Goal: Use online tool/utility: Utilize a website feature to perform a specific function

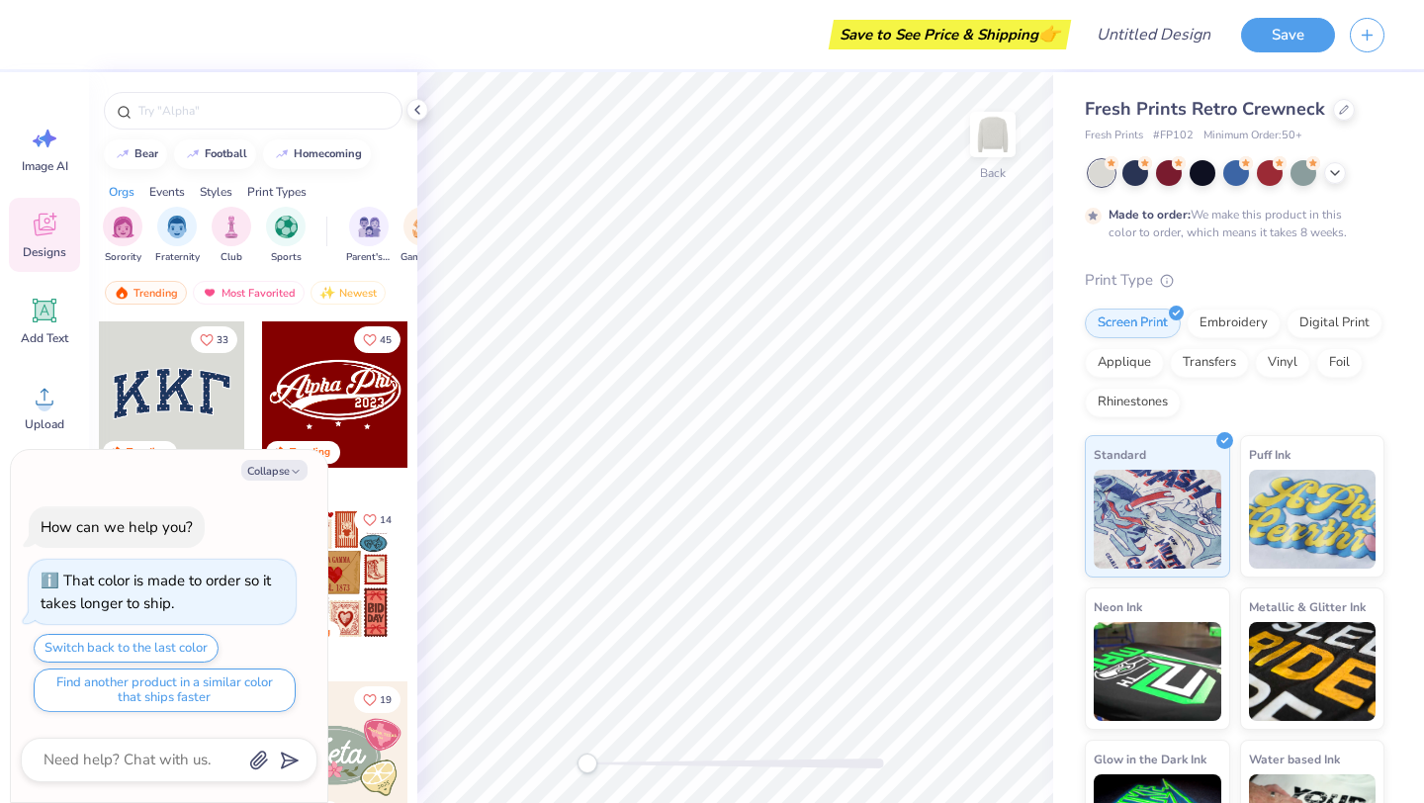
scroll to position [63, 0]
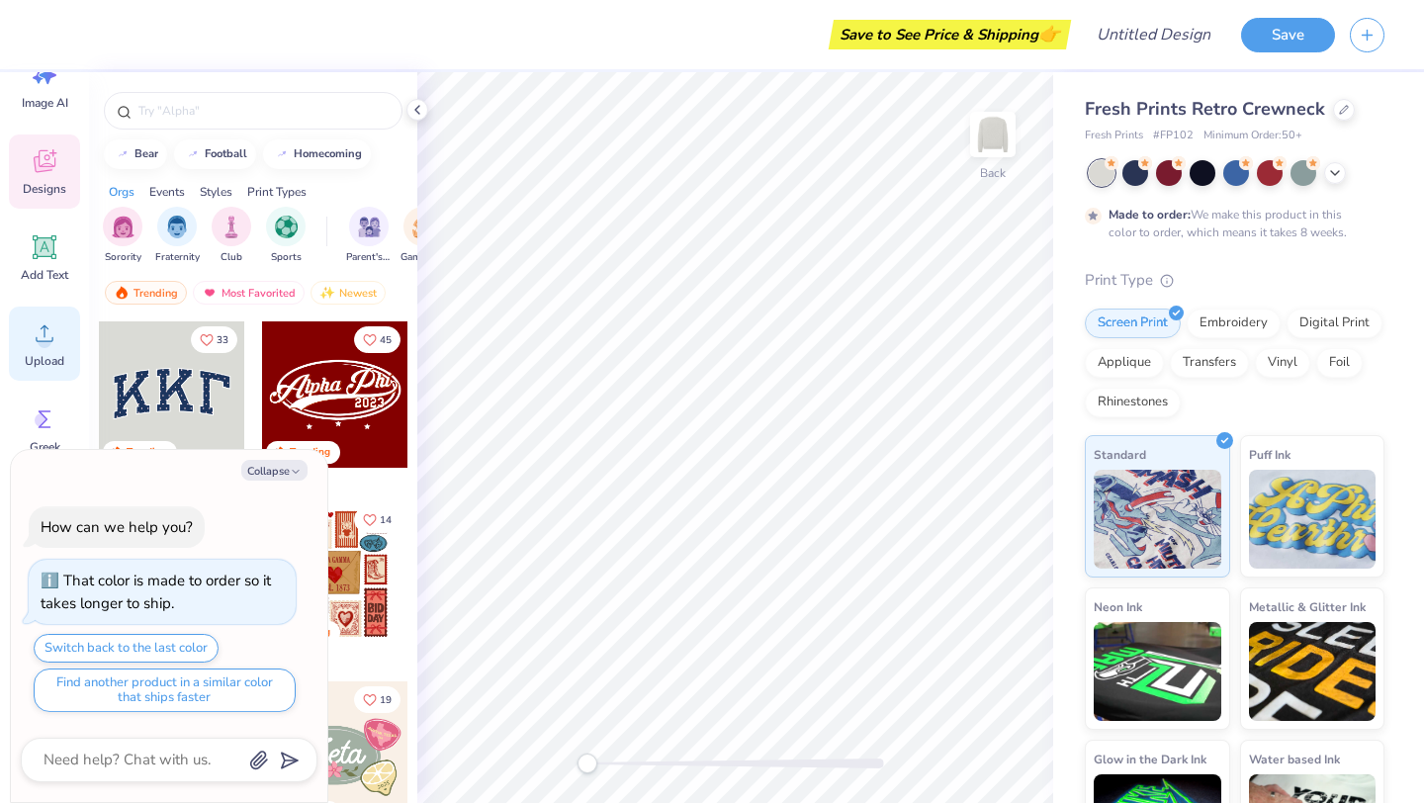
click at [49, 342] on circle at bounding box center [45, 341] width 14 height 14
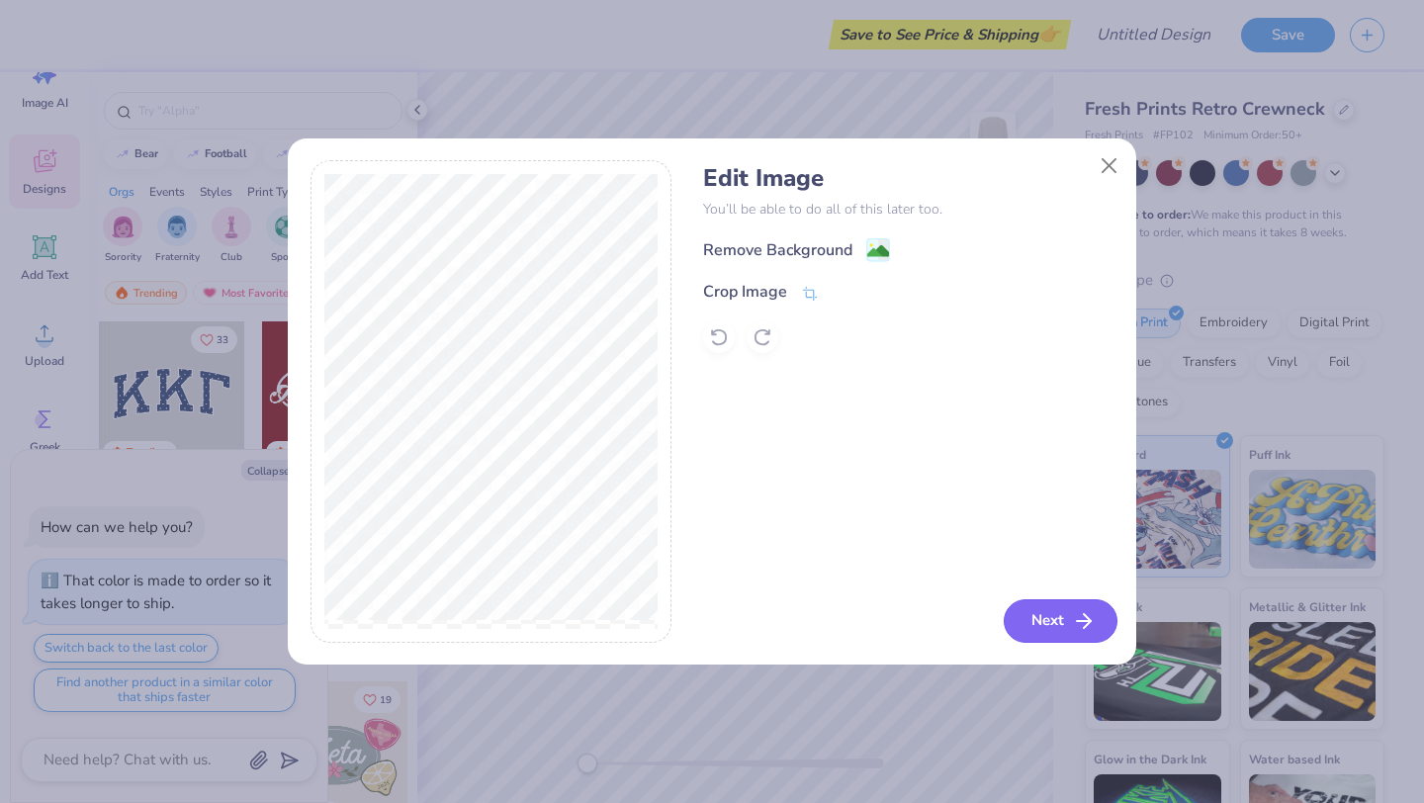
click at [1081, 627] on icon "button" at bounding box center [1084, 621] width 24 height 24
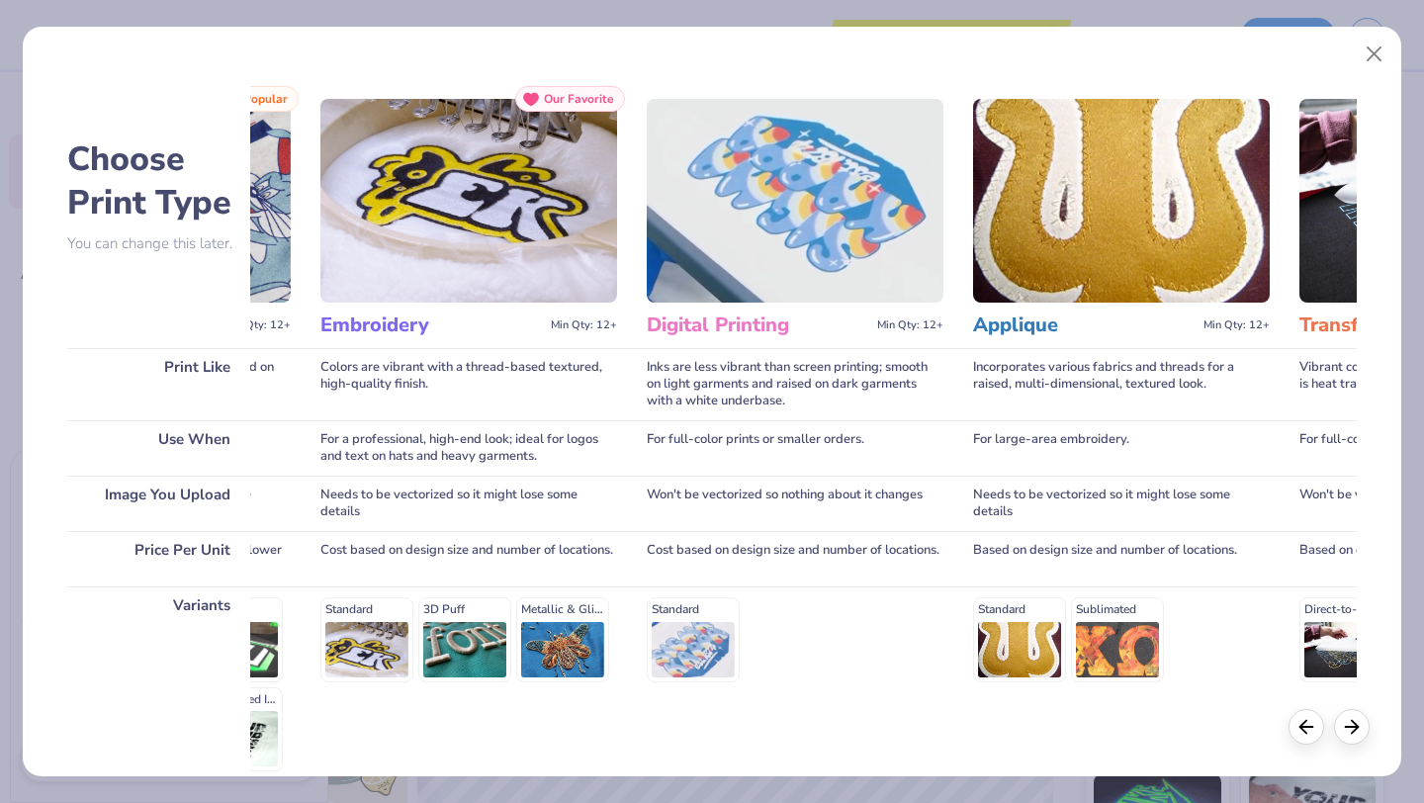
scroll to position [0, 0]
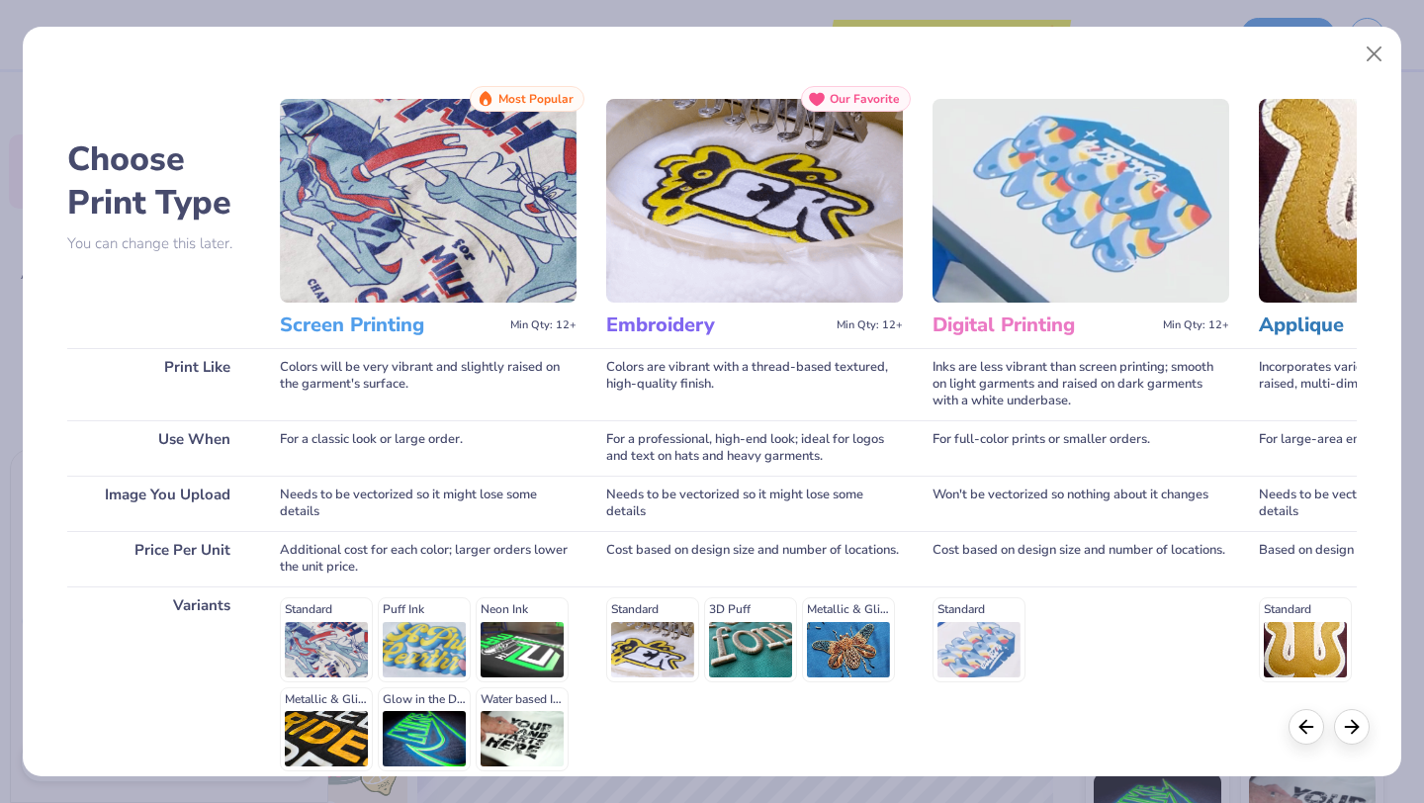
click at [439, 628] on div "Standard Puff Ink Neon Ink Metallic & Glitter Ink Glow in the Dark Ink Water ba…" at bounding box center [428, 684] width 297 height 174
click at [415, 631] on div "Standard Puff Ink Neon Ink Metallic & Glitter Ink Glow in the Dark Ink Water ba…" at bounding box center [428, 684] width 297 height 174
click at [563, 206] on img at bounding box center [428, 201] width 297 height 204
click at [412, 226] on img at bounding box center [428, 201] width 297 height 204
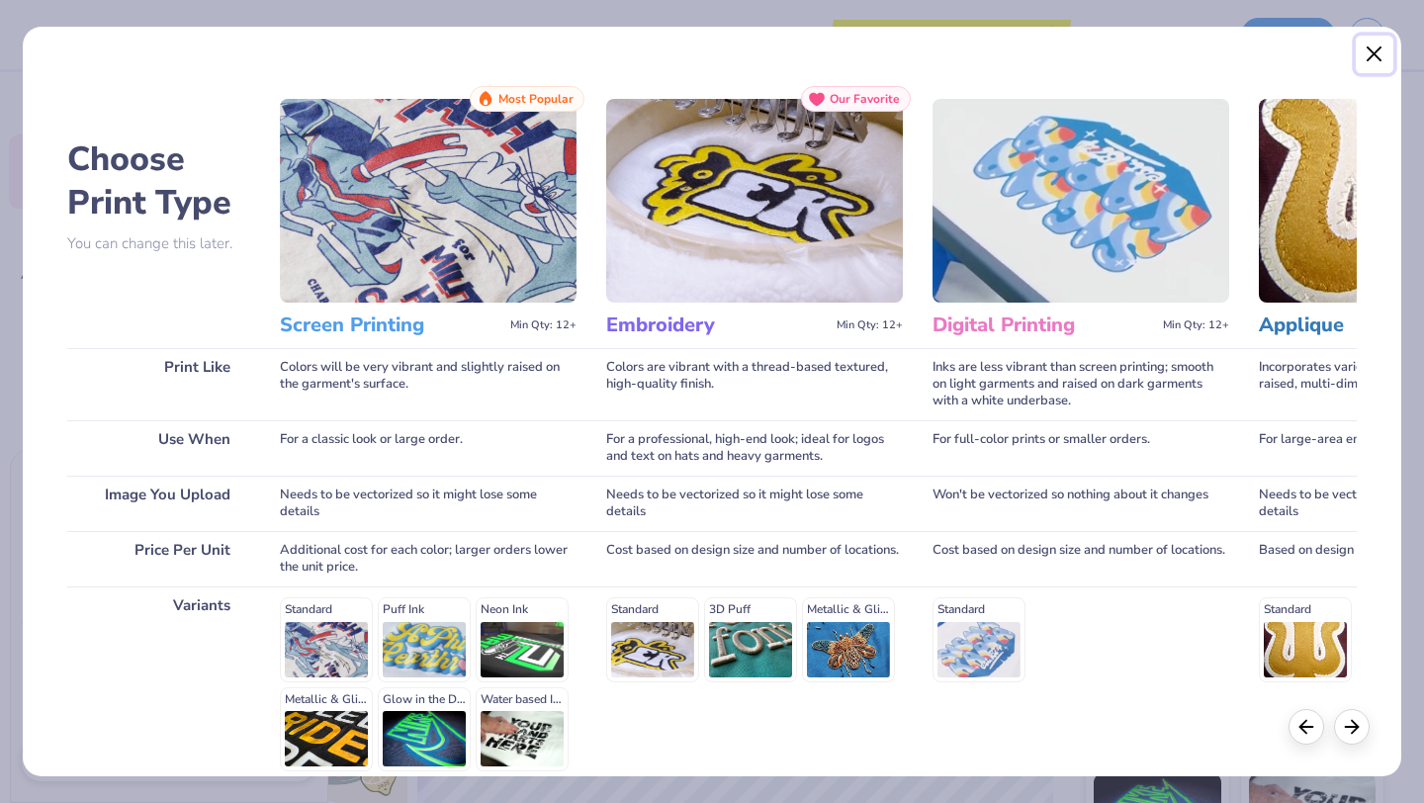
click at [1365, 48] on button "Close" at bounding box center [1375, 55] width 38 height 38
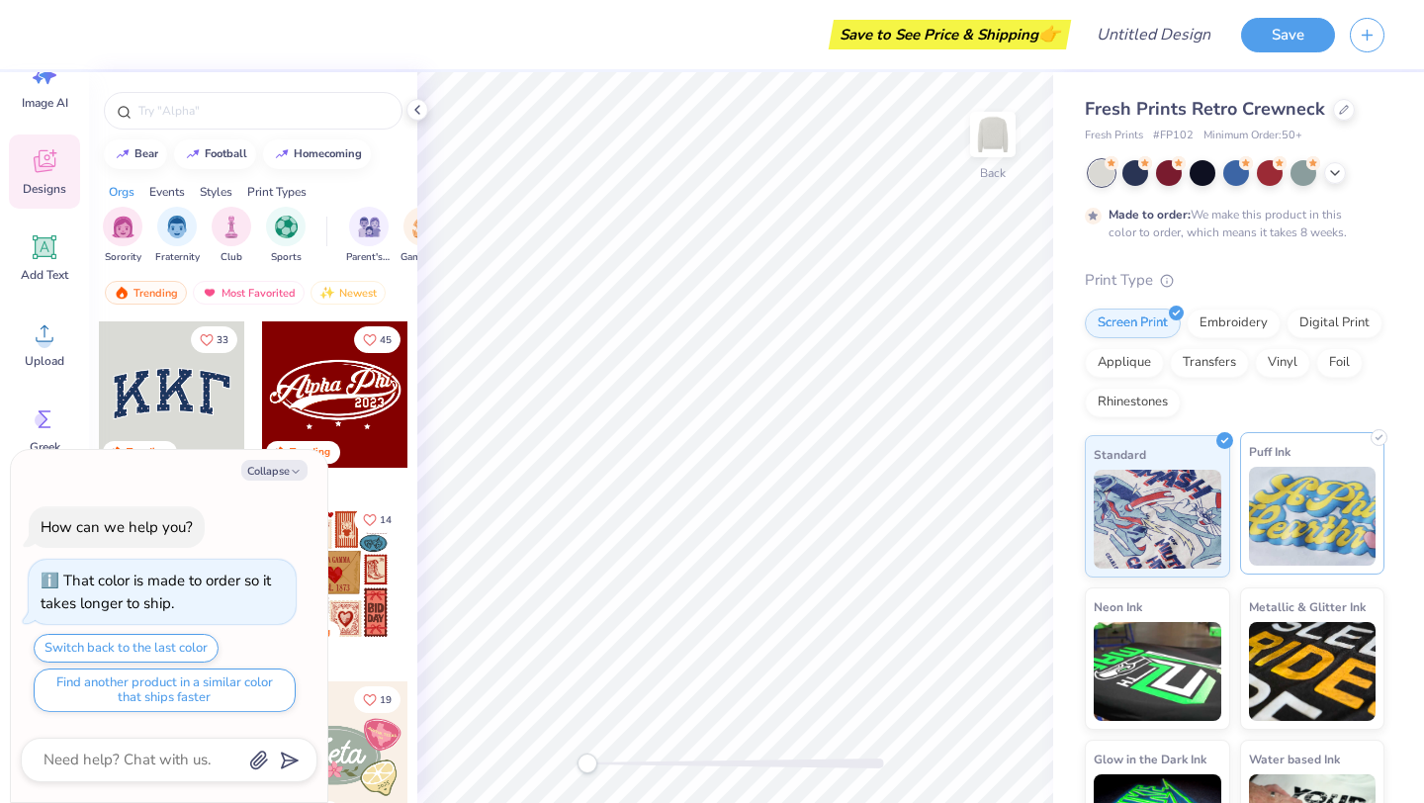
click at [1336, 495] on img at bounding box center [1313, 516] width 128 height 99
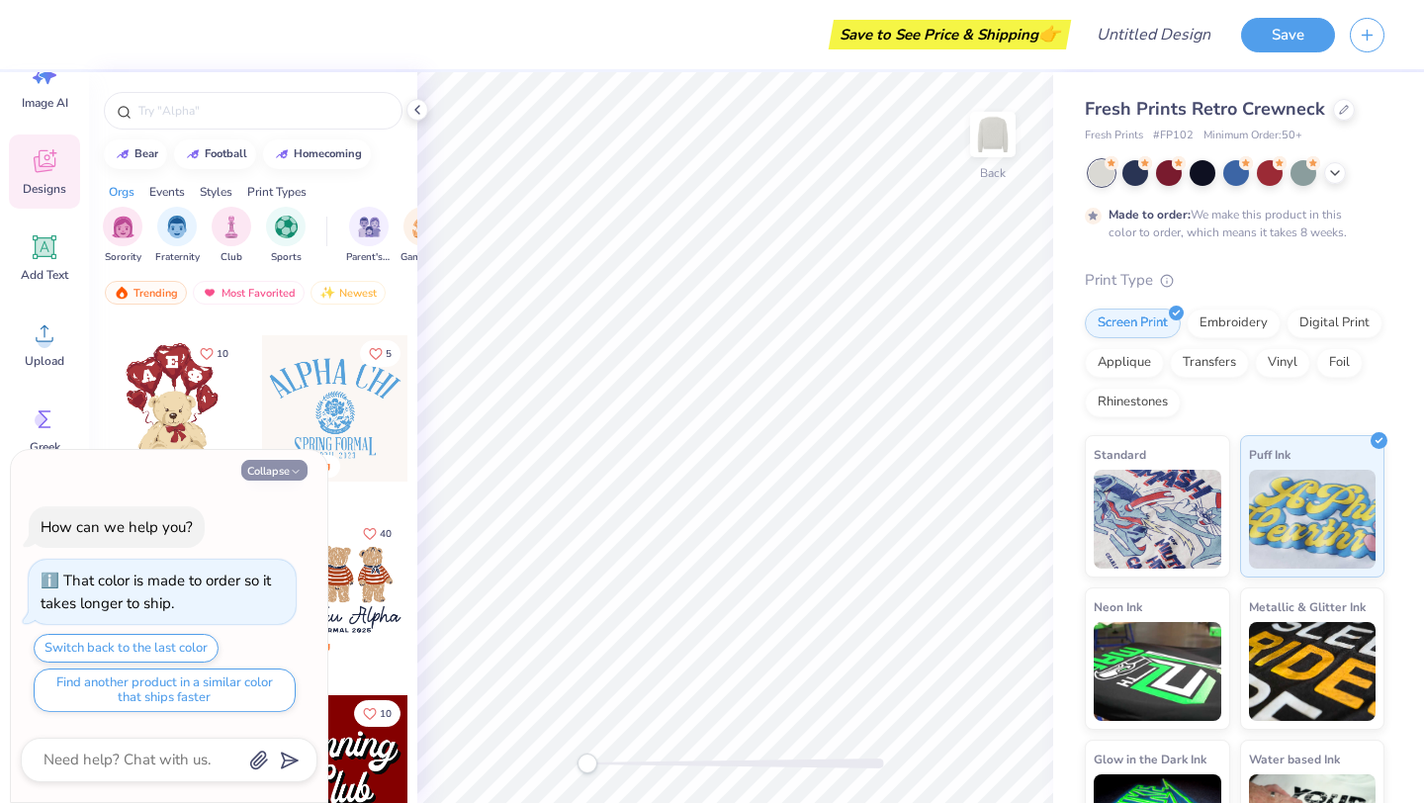
scroll to position [898, 0]
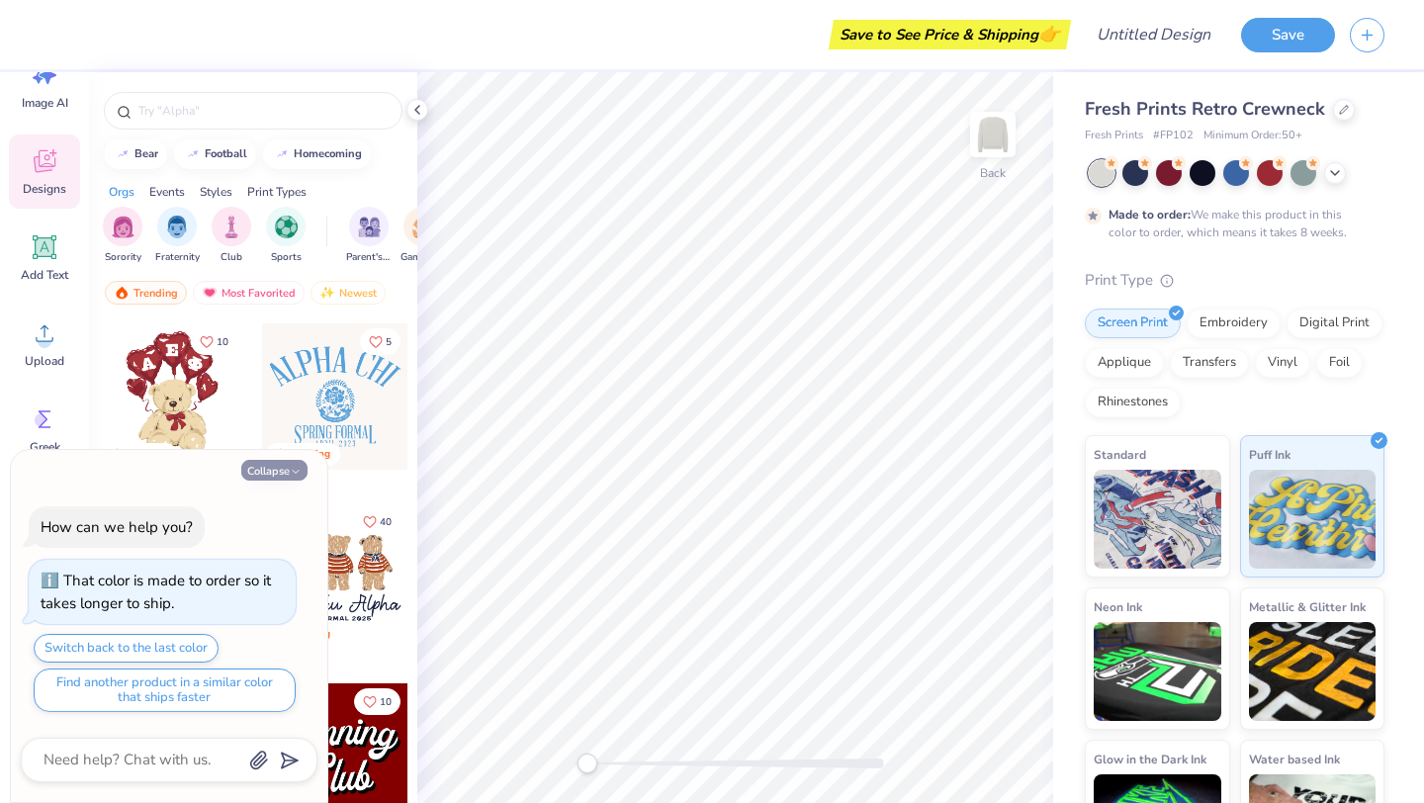
click at [288, 468] on button "Collapse" at bounding box center [274, 470] width 66 height 21
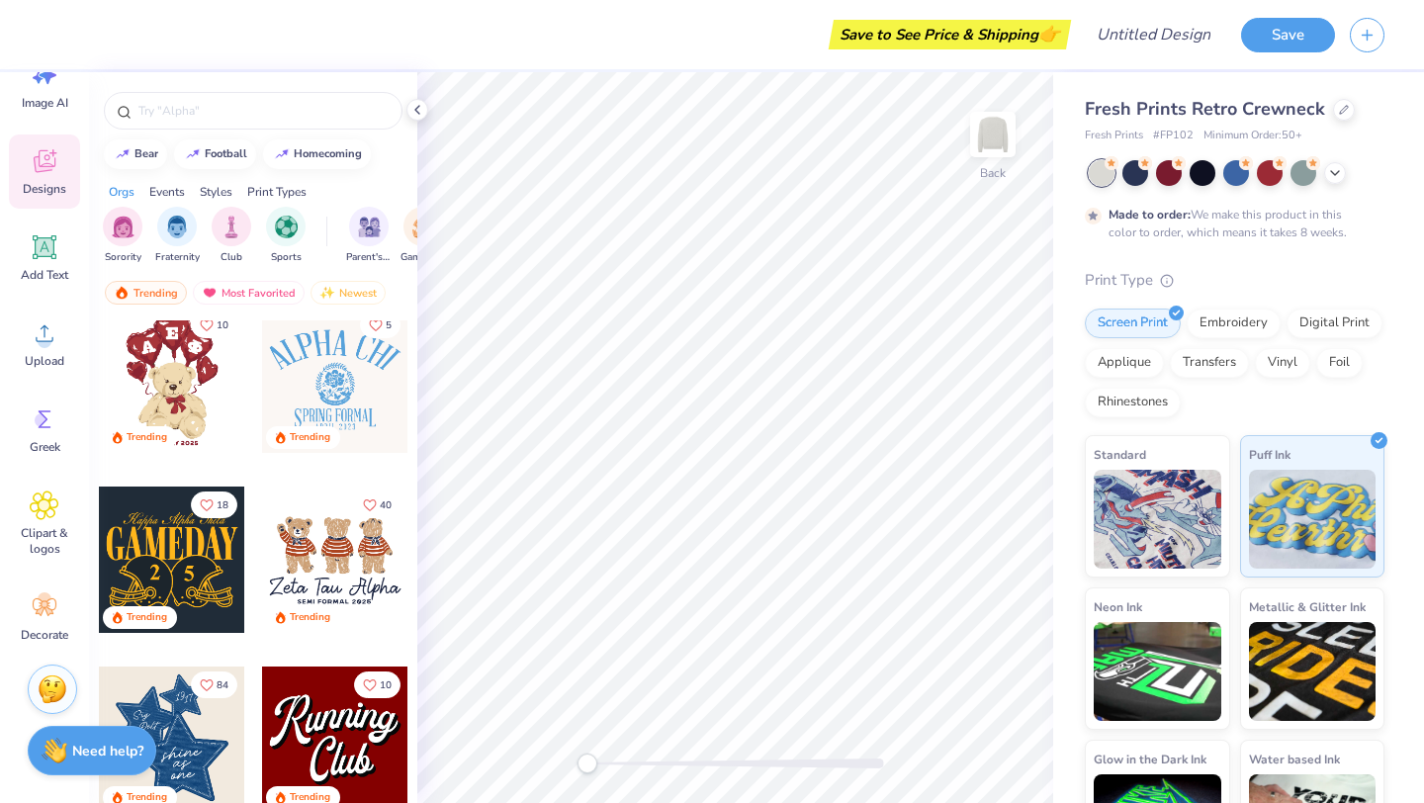
scroll to position [913, 0]
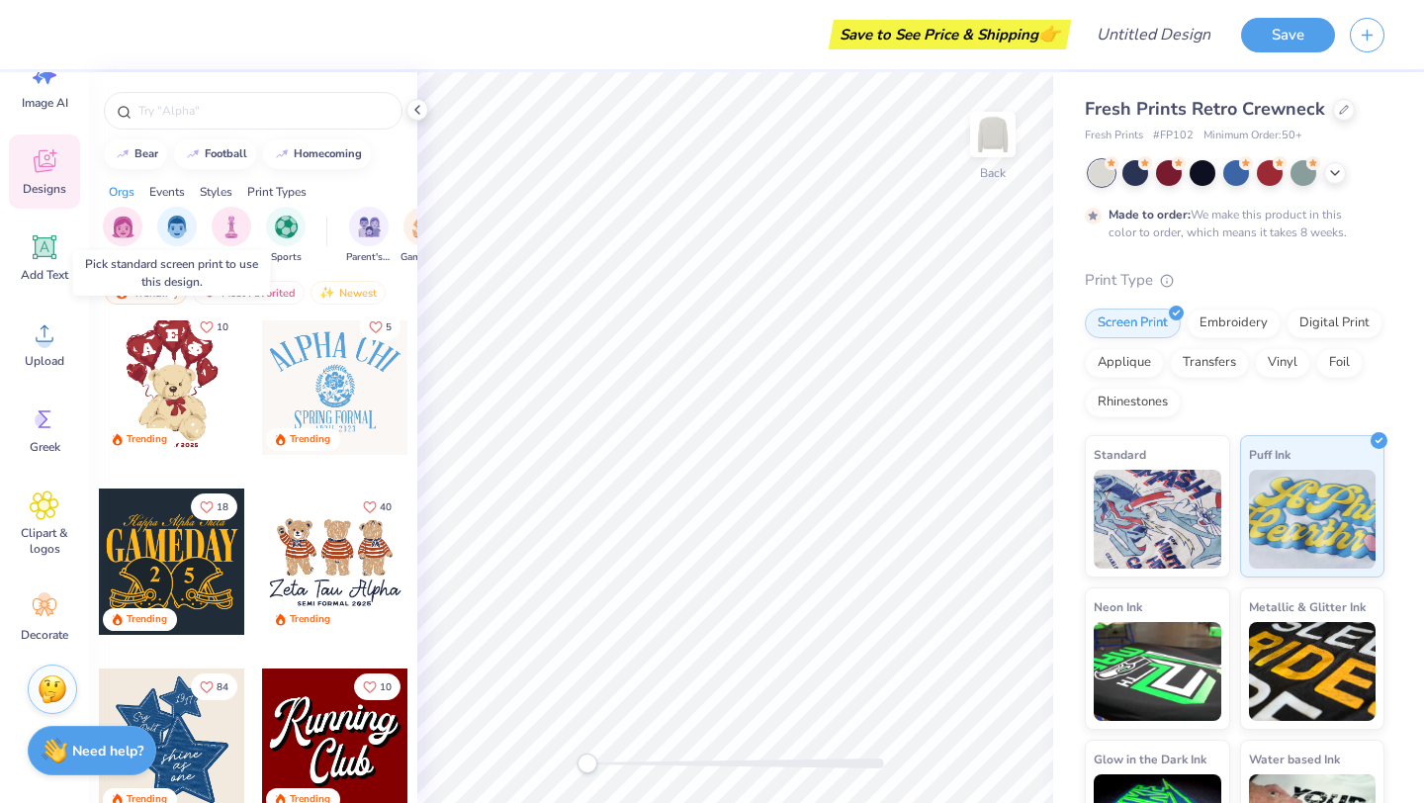
click at [171, 397] on div at bounding box center [172, 382] width 146 height 146
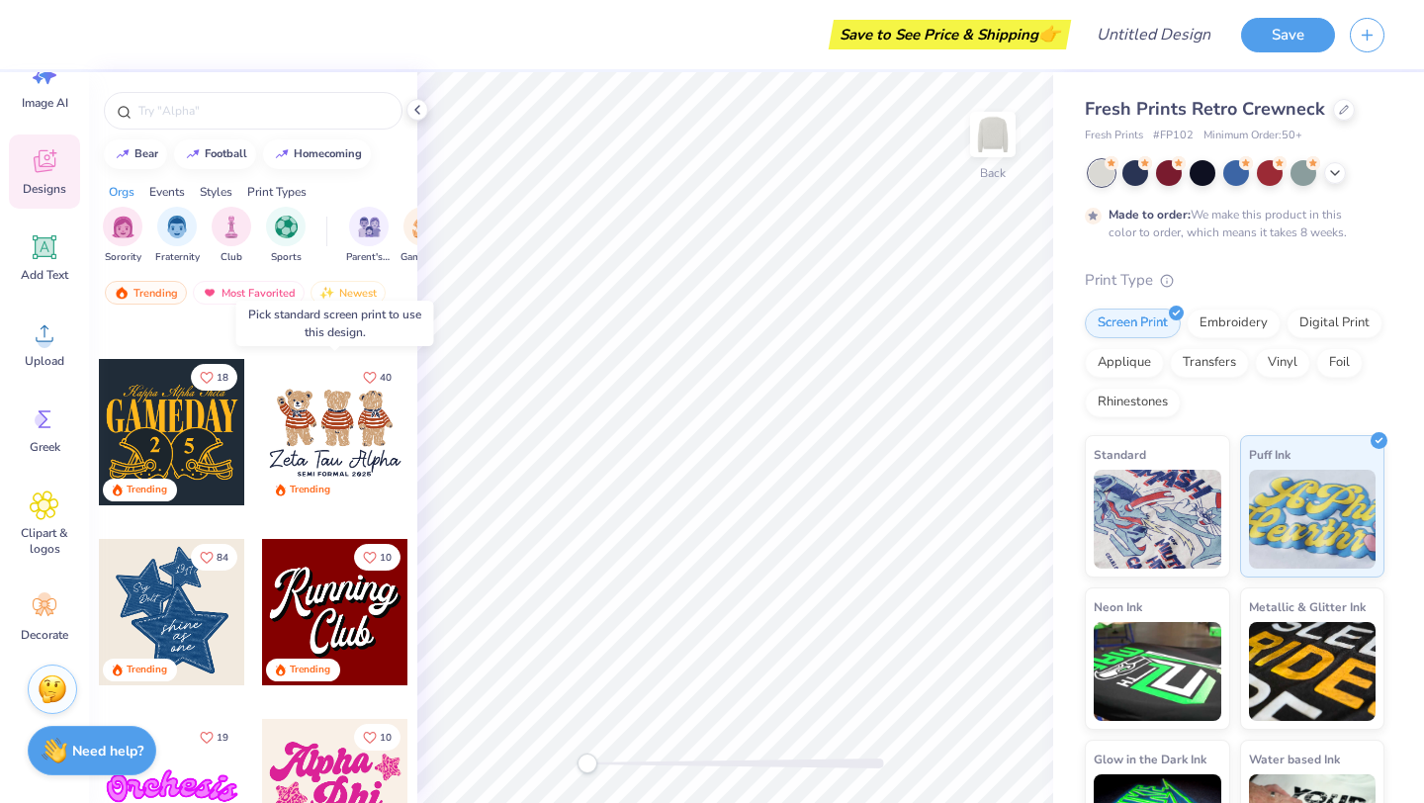
click at [326, 443] on div at bounding box center [335, 432] width 146 height 146
click at [261, 439] on div at bounding box center [188, 432] width 146 height 146
click at [1180, 458] on div "Standard" at bounding box center [1157, 503] width 145 height 142
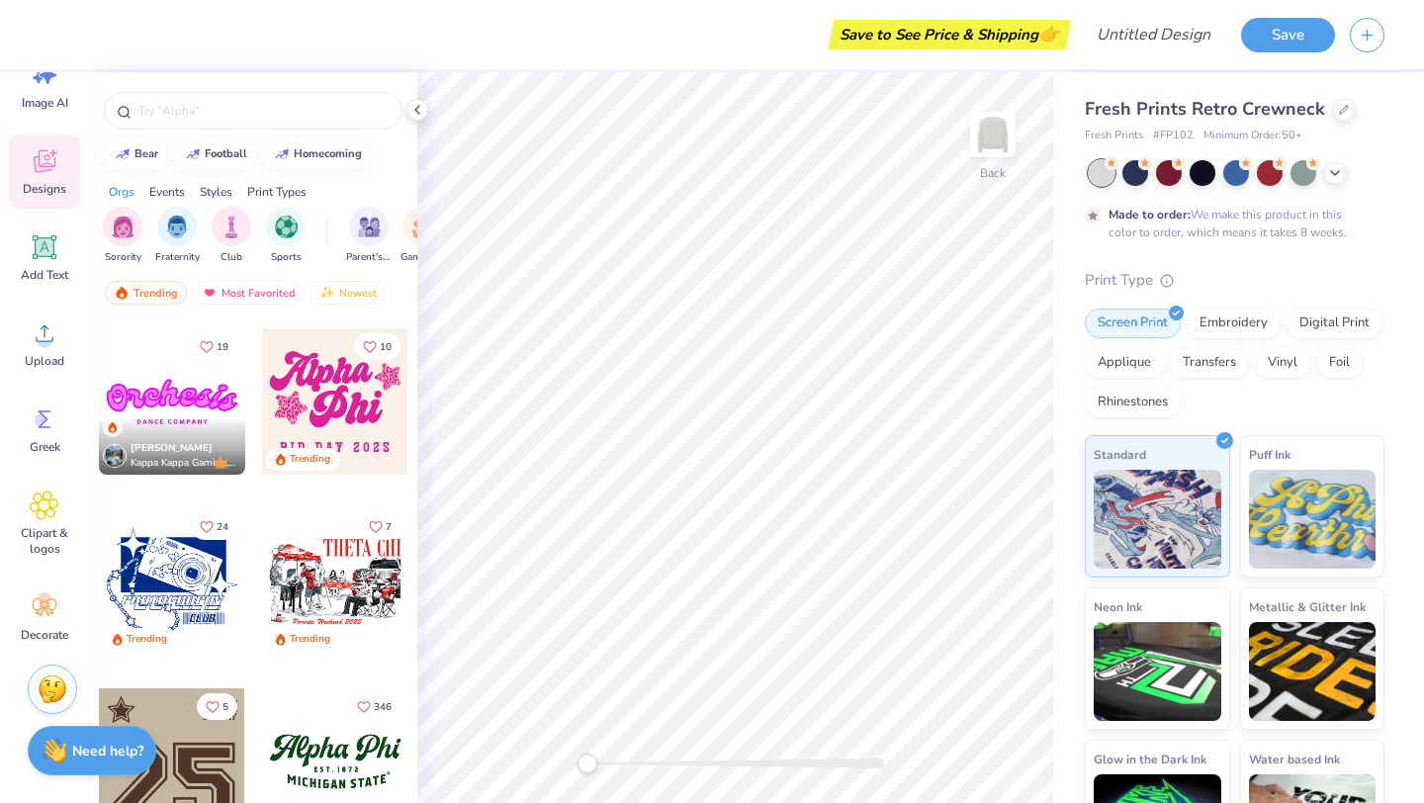
scroll to position [1420, 0]
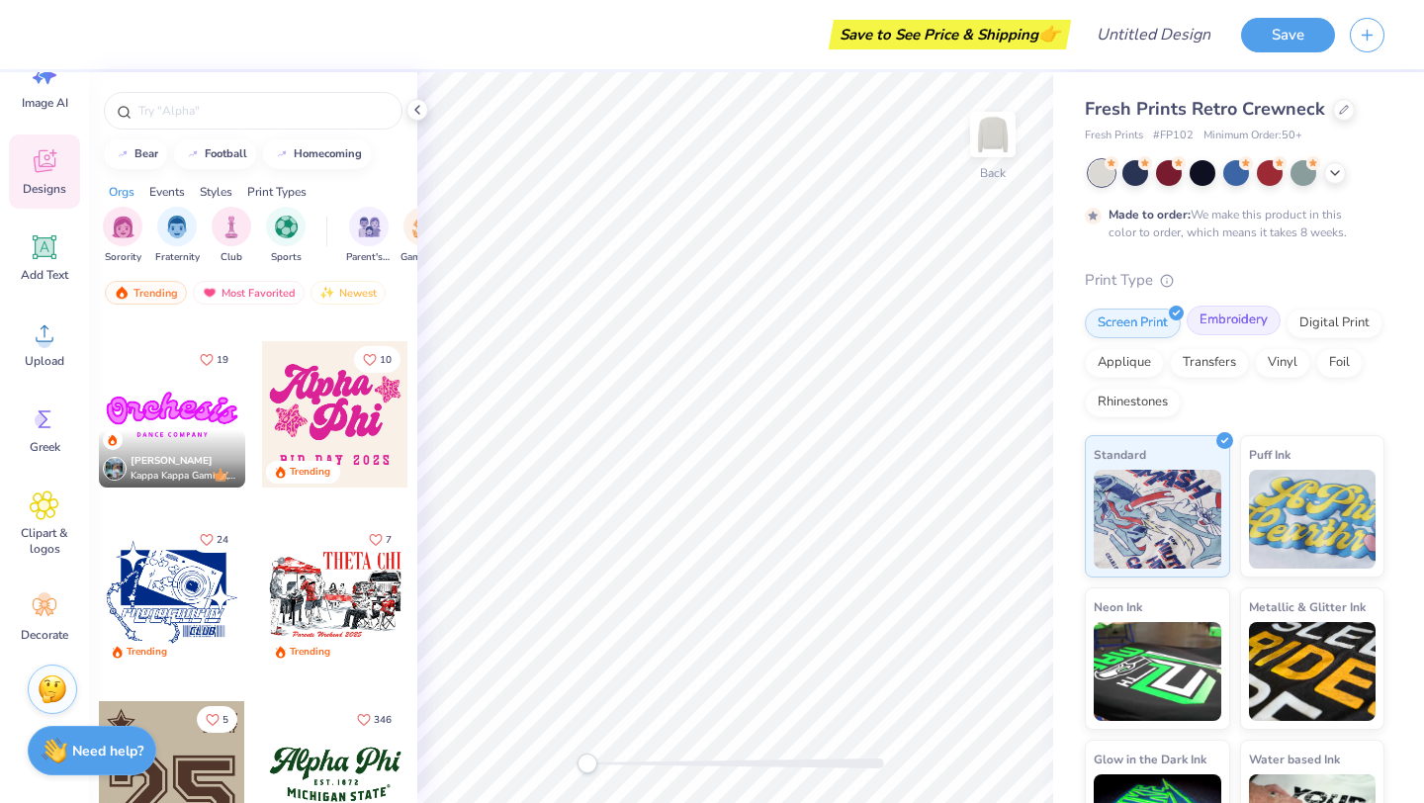
click at [1221, 327] on div "Embroidery" at bounding box center [1234, 321] width 94 height 30
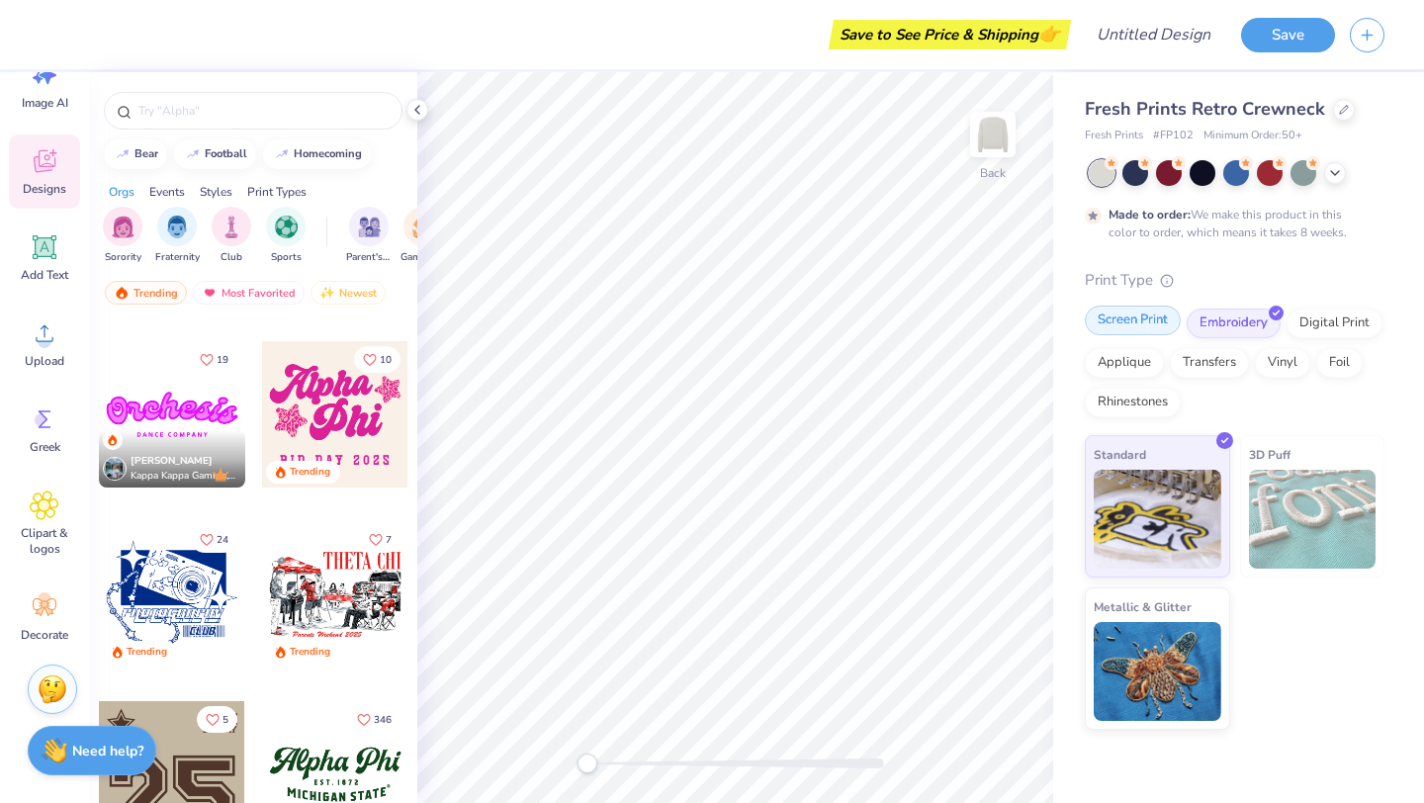
click at [1135, 330] on div "Screen Print" at bounding box center [1133, 321] width 96 height 30
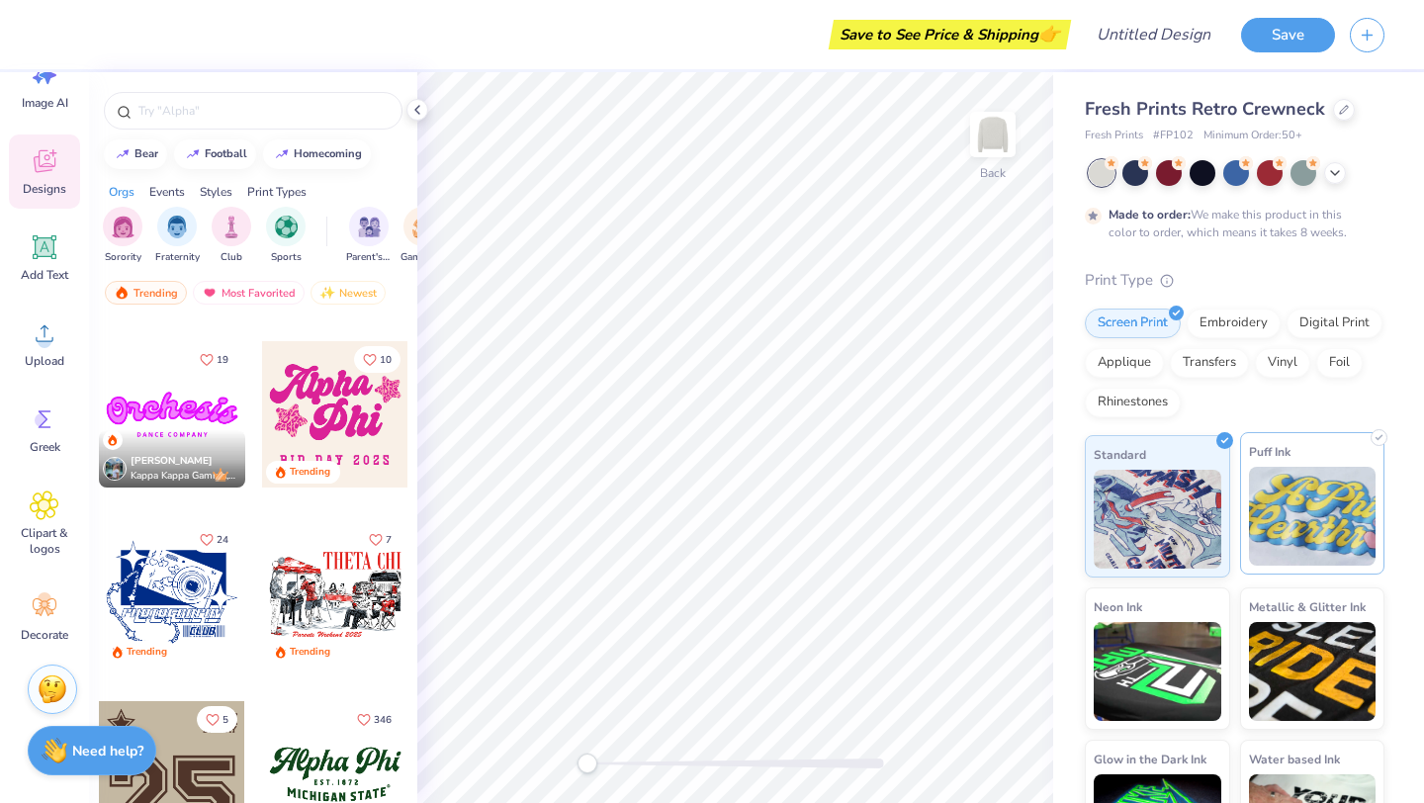
click at [1307, 473] on img at bounding box center [1313, 516] width 128 height 99
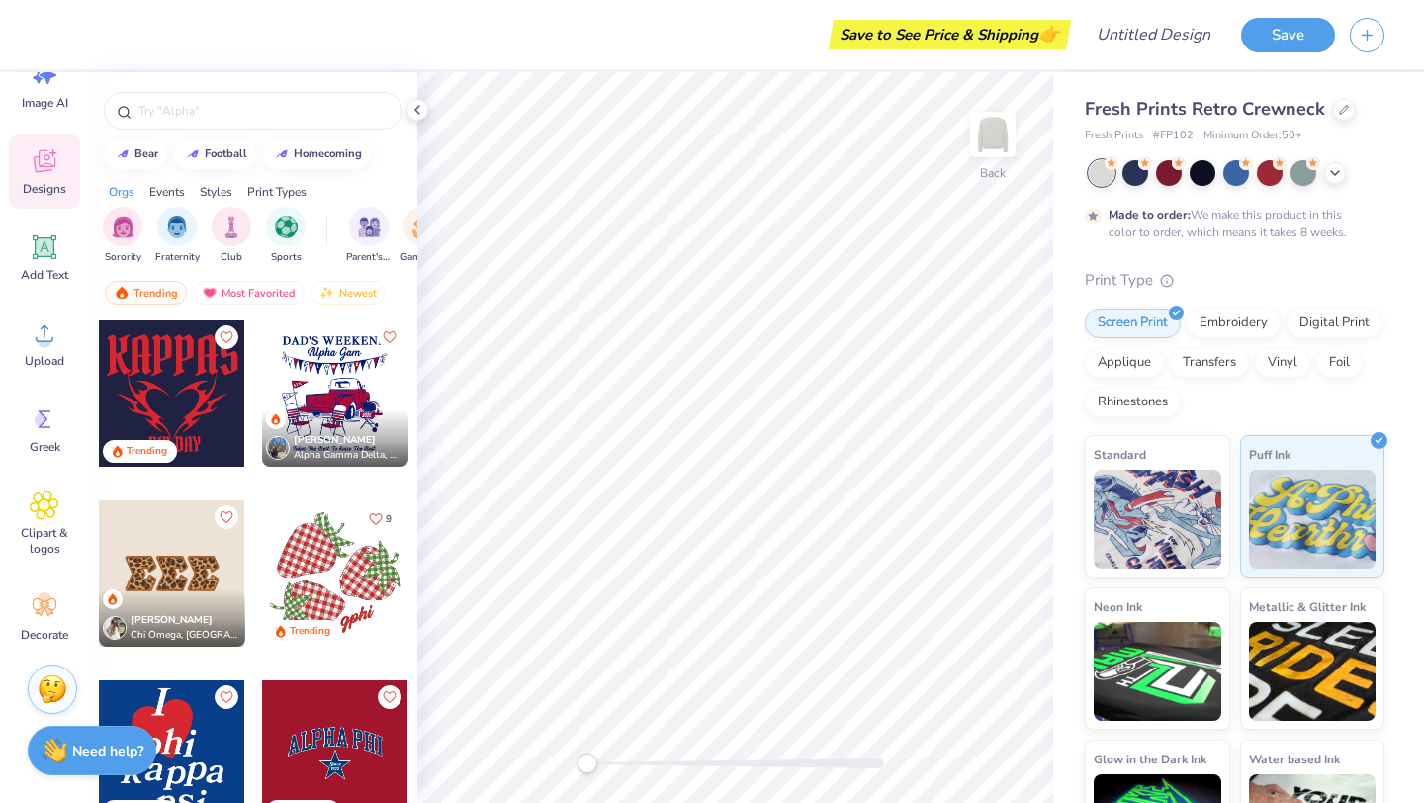
scroll to position [3256, 0]
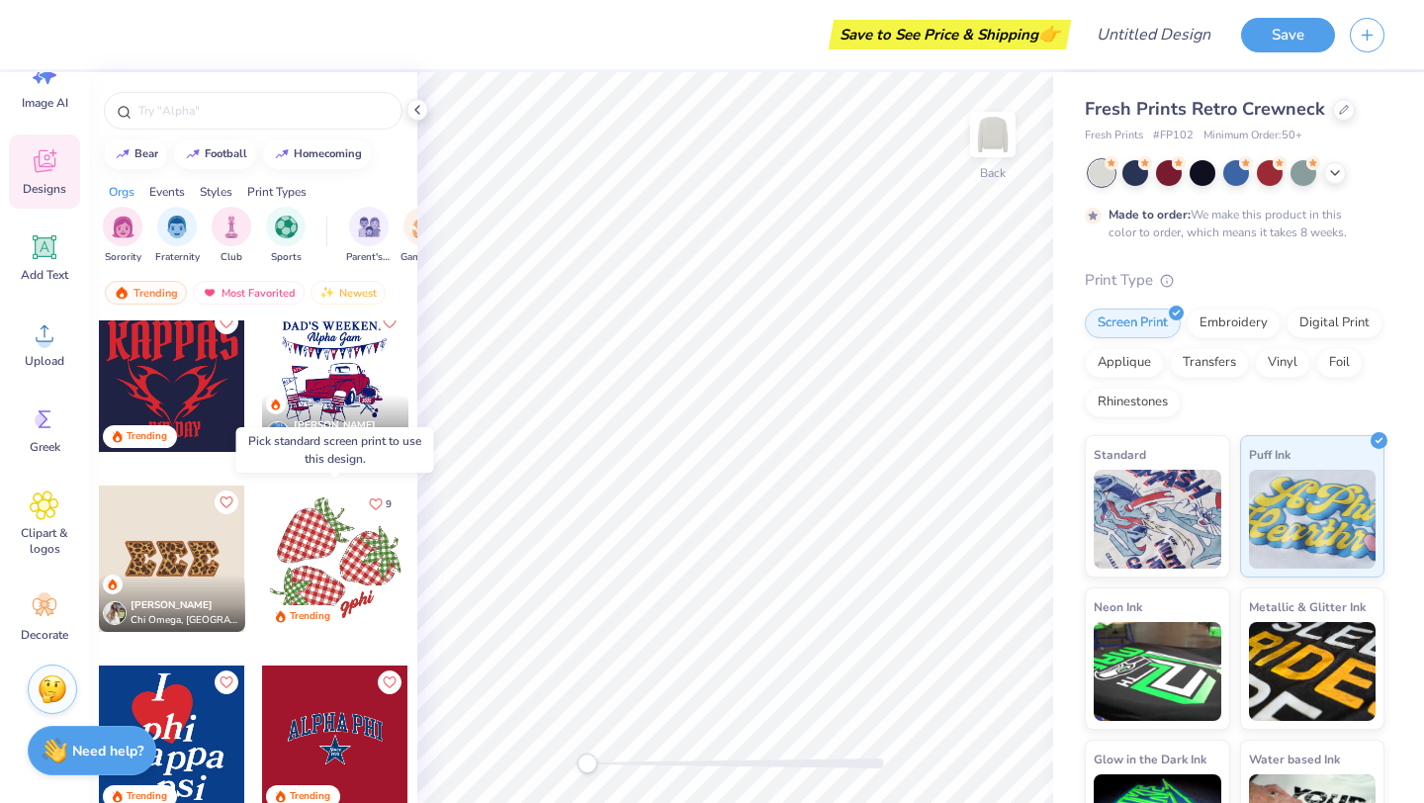
click at [354, 559] on div at bounding box center [335, 559] width 146 height 146
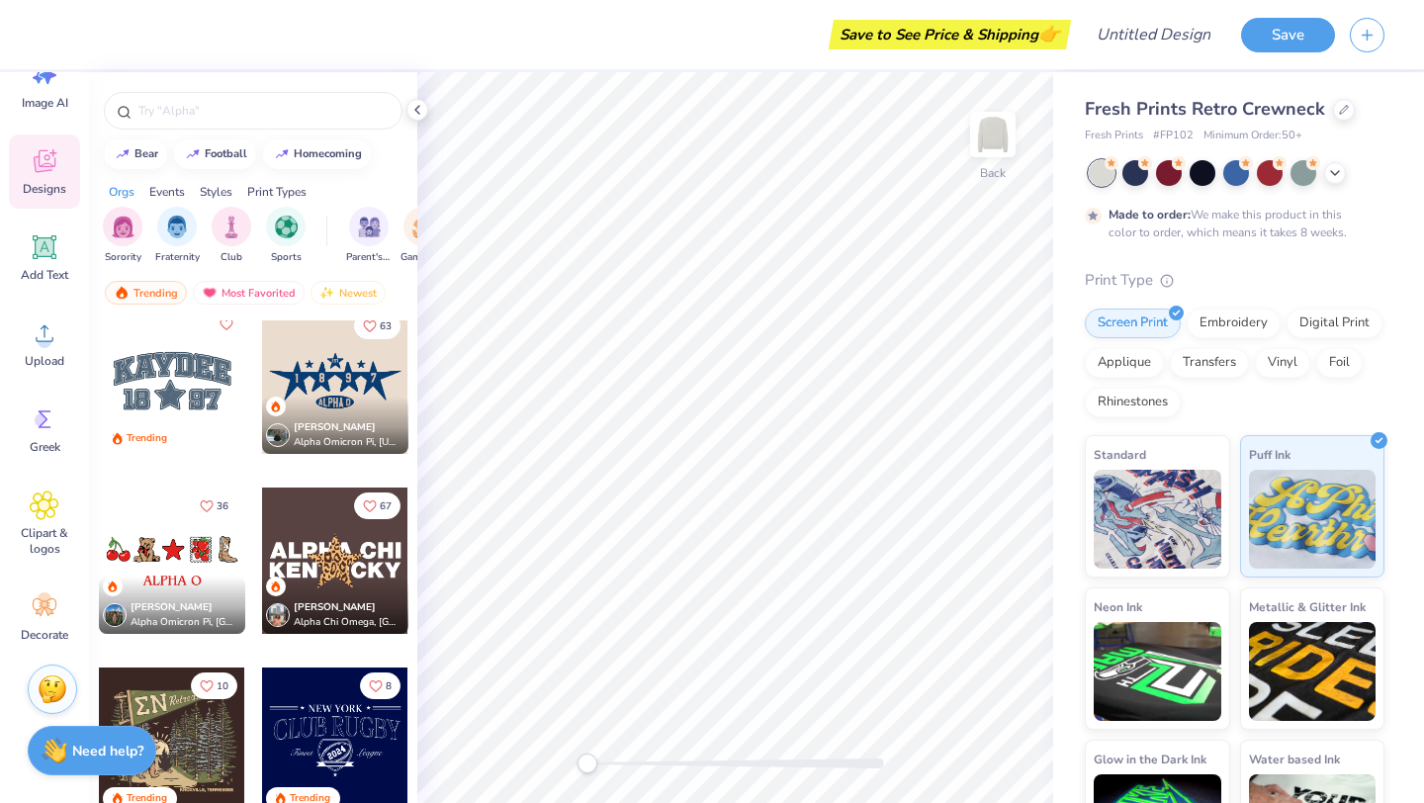
scroll to position [5064, 0]
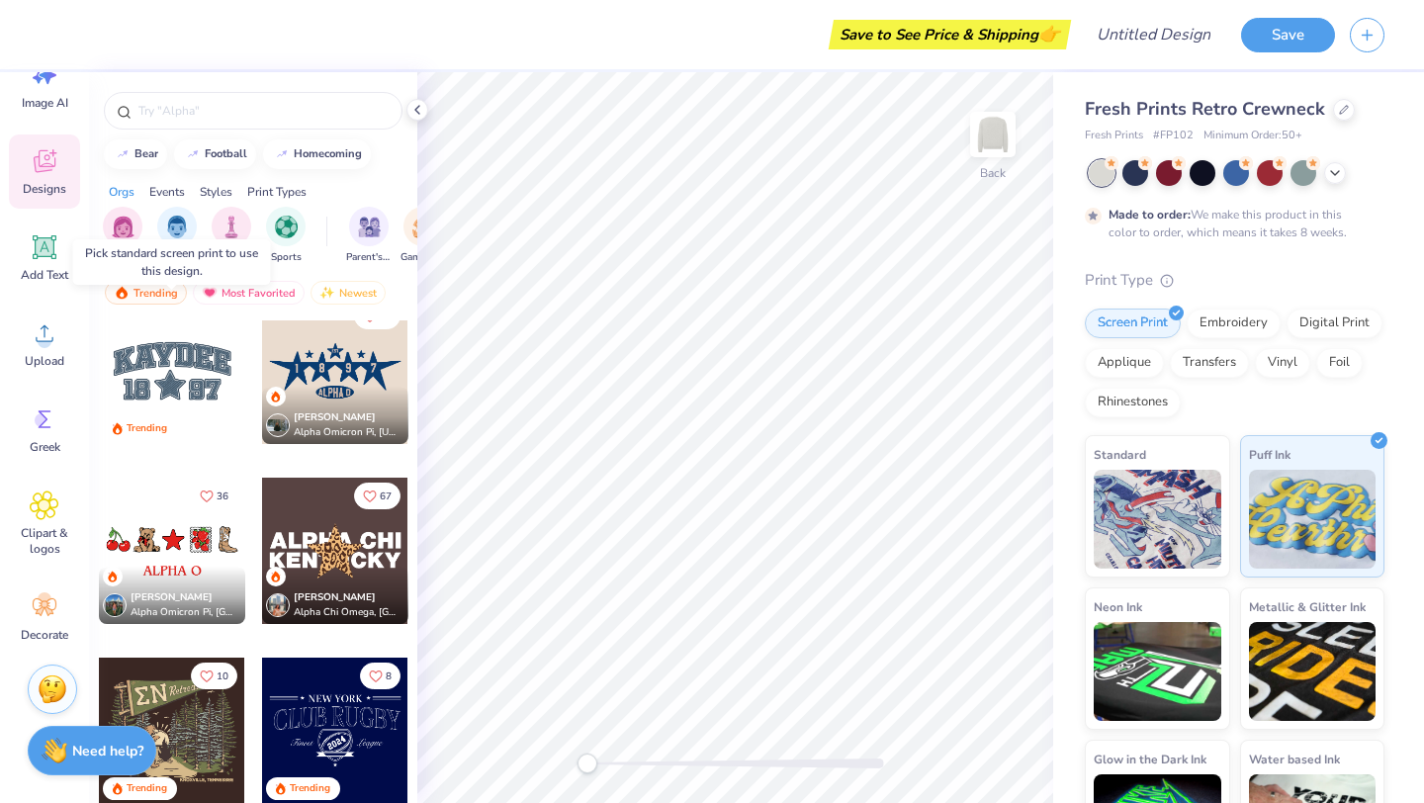
click at [189, 358] on div at bounding box center [172, 371] width 146 height 146
click at [98, 382] on div at bounding box center [25, 371] width 146 height 146
click at [210, 379] on div at bounding box center [172, 371] width 146 height 146
click at [173, 409] on div at bounding box center [172, 371] width 146 height 146
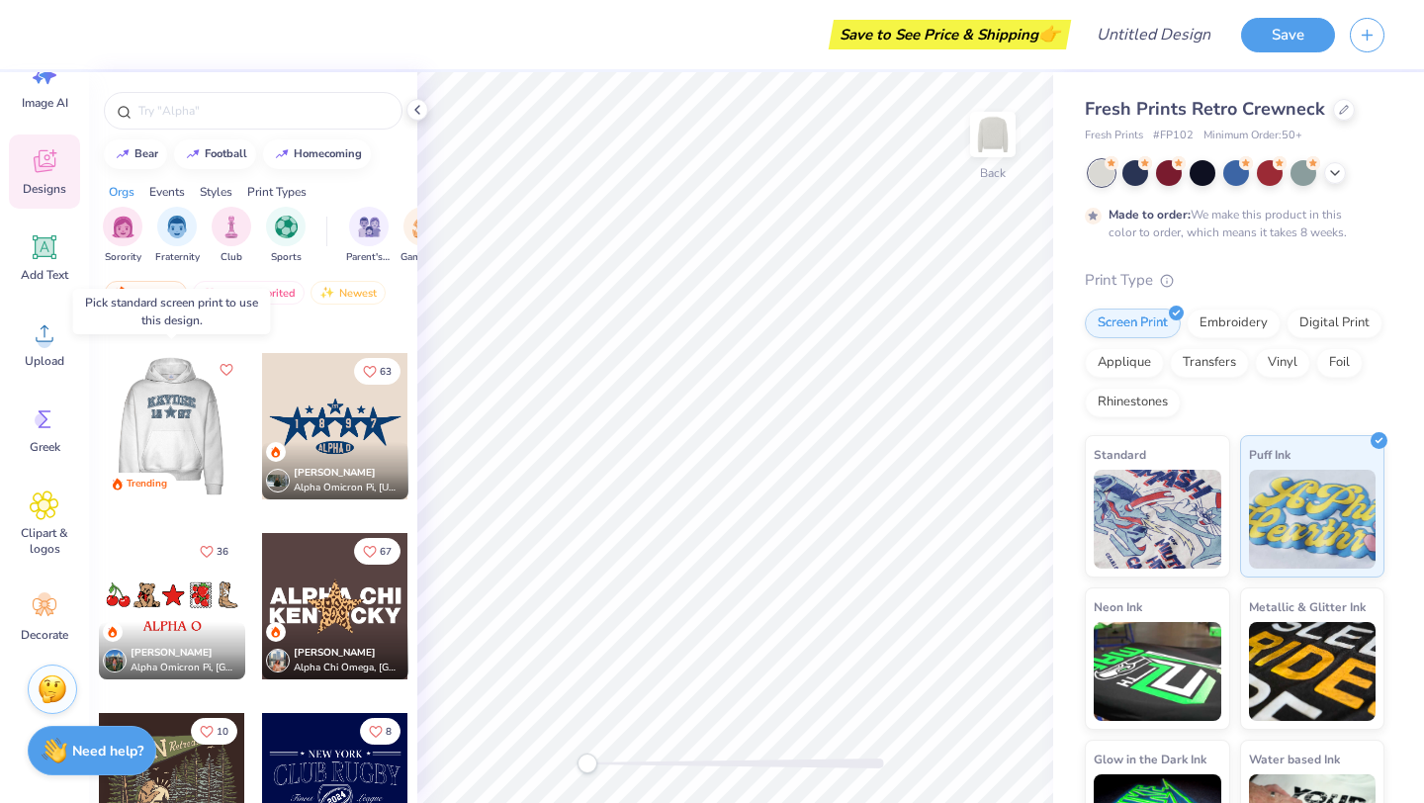
scroll to position [5003, 0]
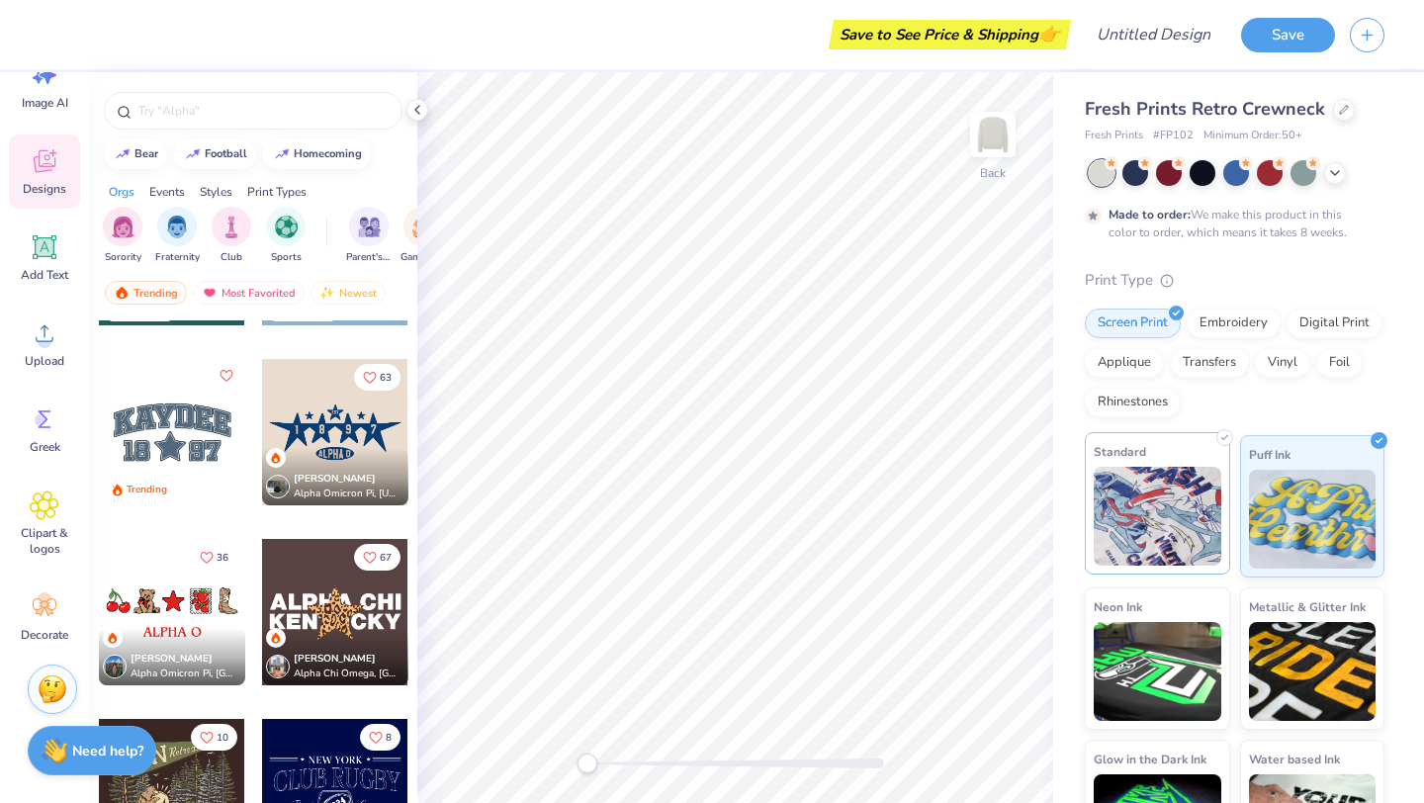
click at [1129, 448] on span "Standard" at bounding box center [1120, 451] width 52 height 21
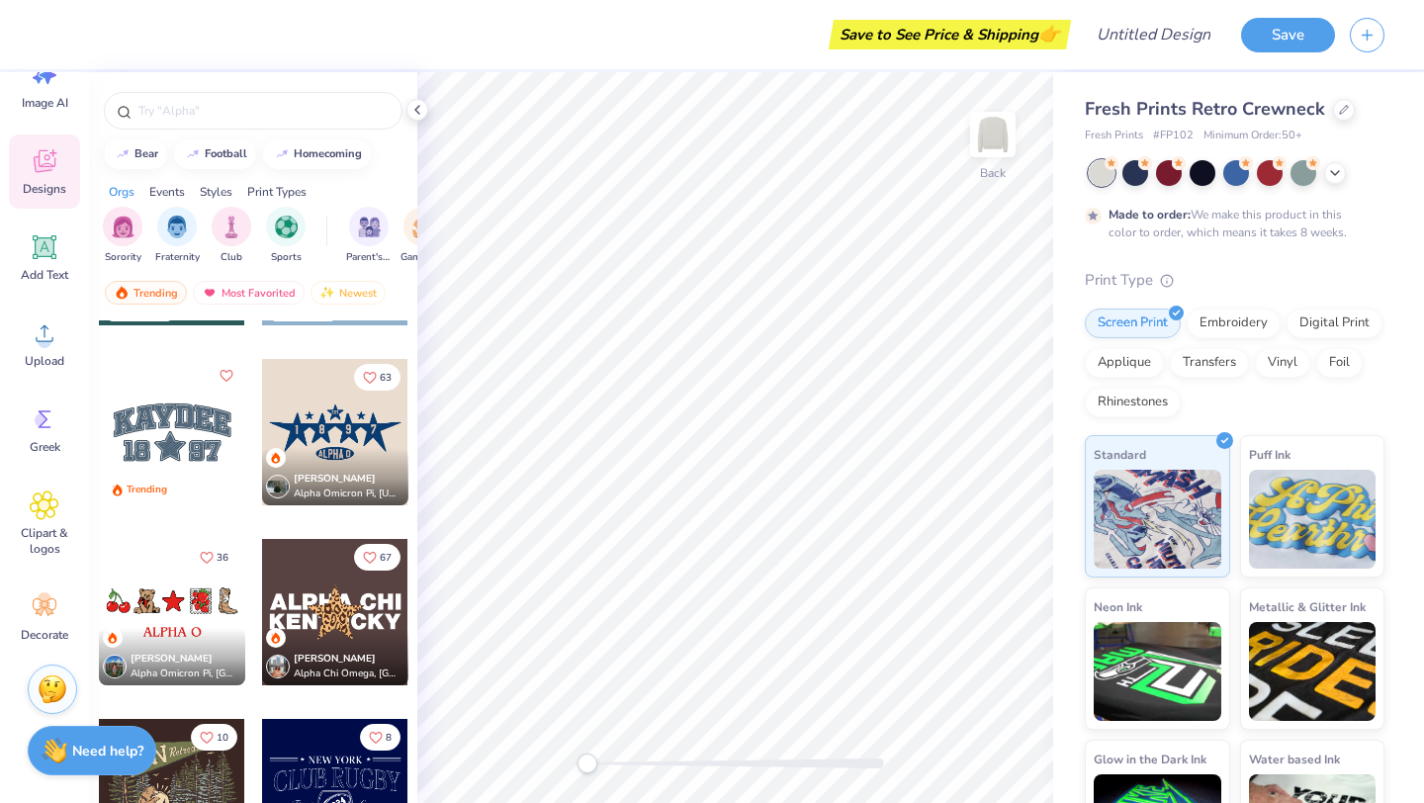
click at [173, 434] on div at bounding box center [172, 432] width 146 height 146
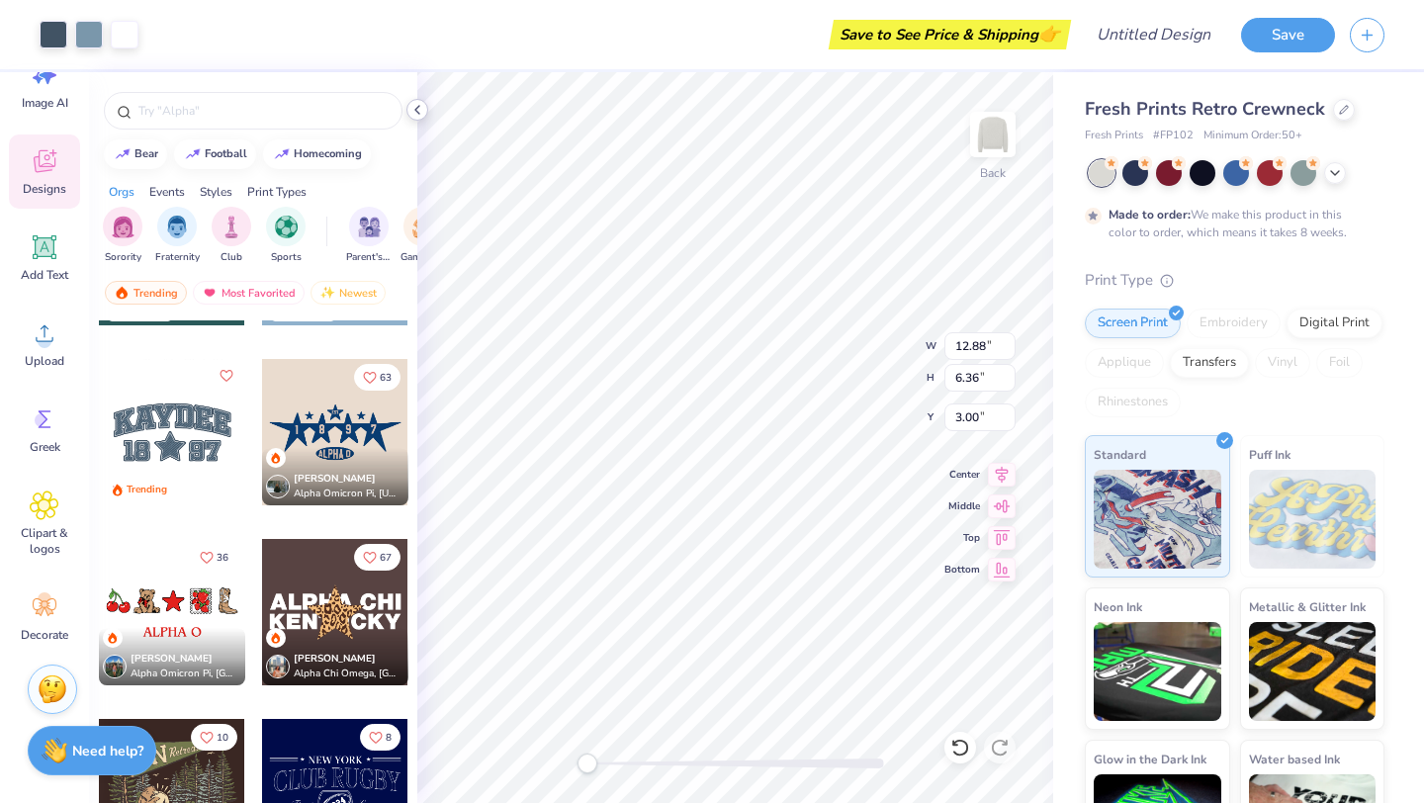
click at [416, 118] on div at bounding box center [418, 110] width 22 height 22
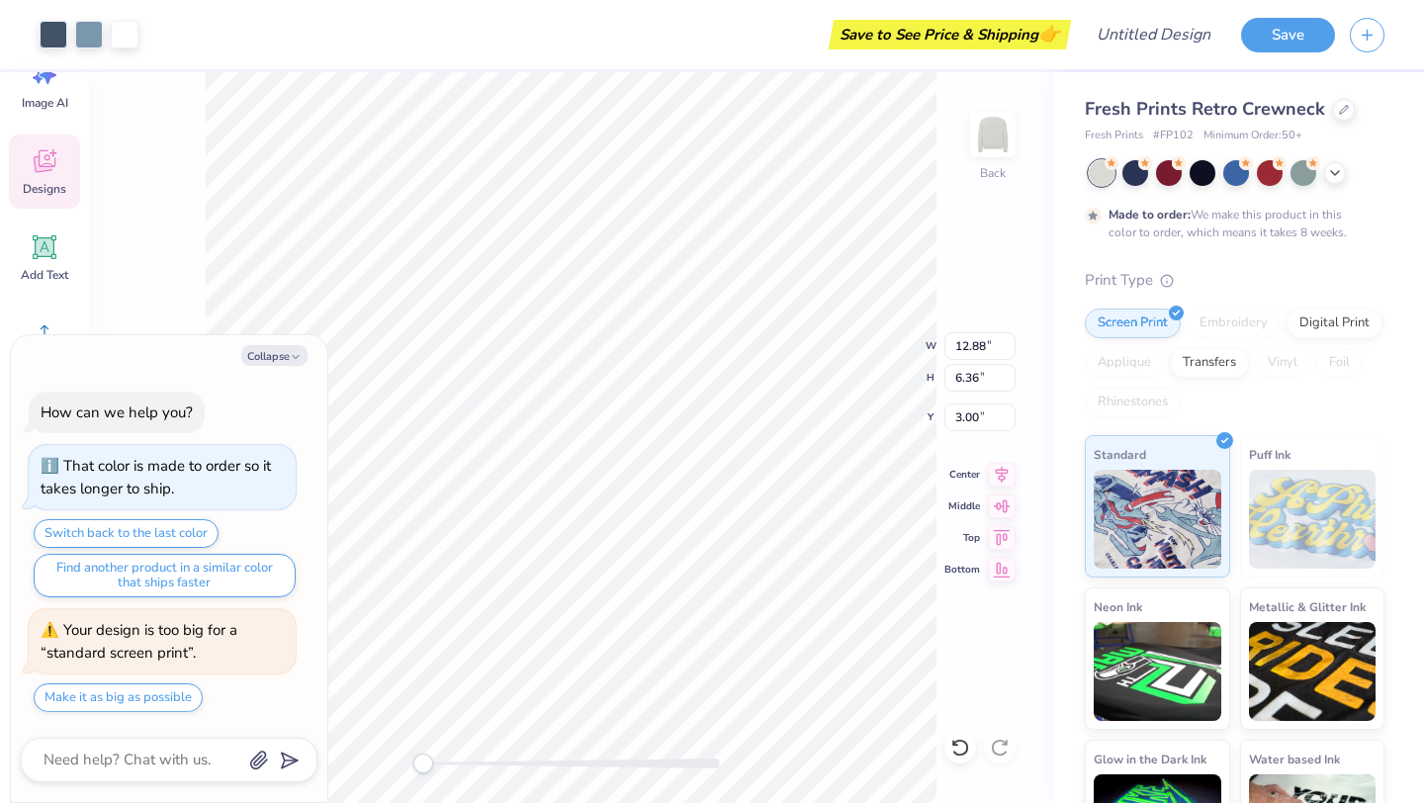
click at [180, 762] on textarea at bounding box center [142, 760] width 201 height 27
click at [149, 704] on button "Make it as big as possible" at bounding box center [118, 697] width 169 height 29
type textarea "x"
type input "15.00"
type input "7.41"
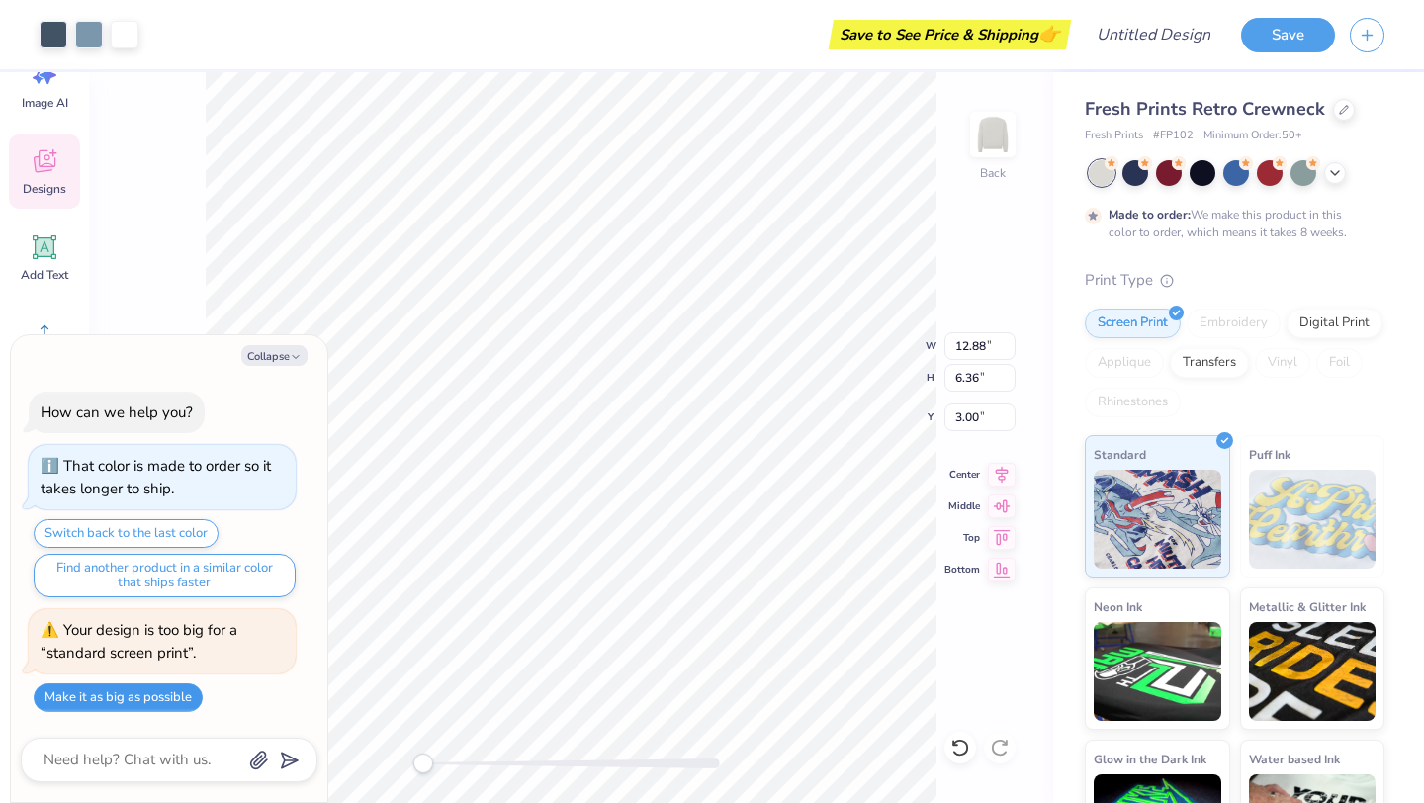
type input "1.95"
click at [1005, 510] on icon at bounding box center [1002, 504] width 28 height 24
click at [1005, 499] on icon at bounding box center [1002, 504] width 28 height 24
click at [1009, 469] on icon at bounding box center [1002, 472] width 28 height 24
click at [976, 519] on div "Back W 15.00 15.00 " H 7.41 7.41 " Y 1.95 1.95 " Center Middle Top Bottom" at bounding box center [571, 437] width 964 height 731
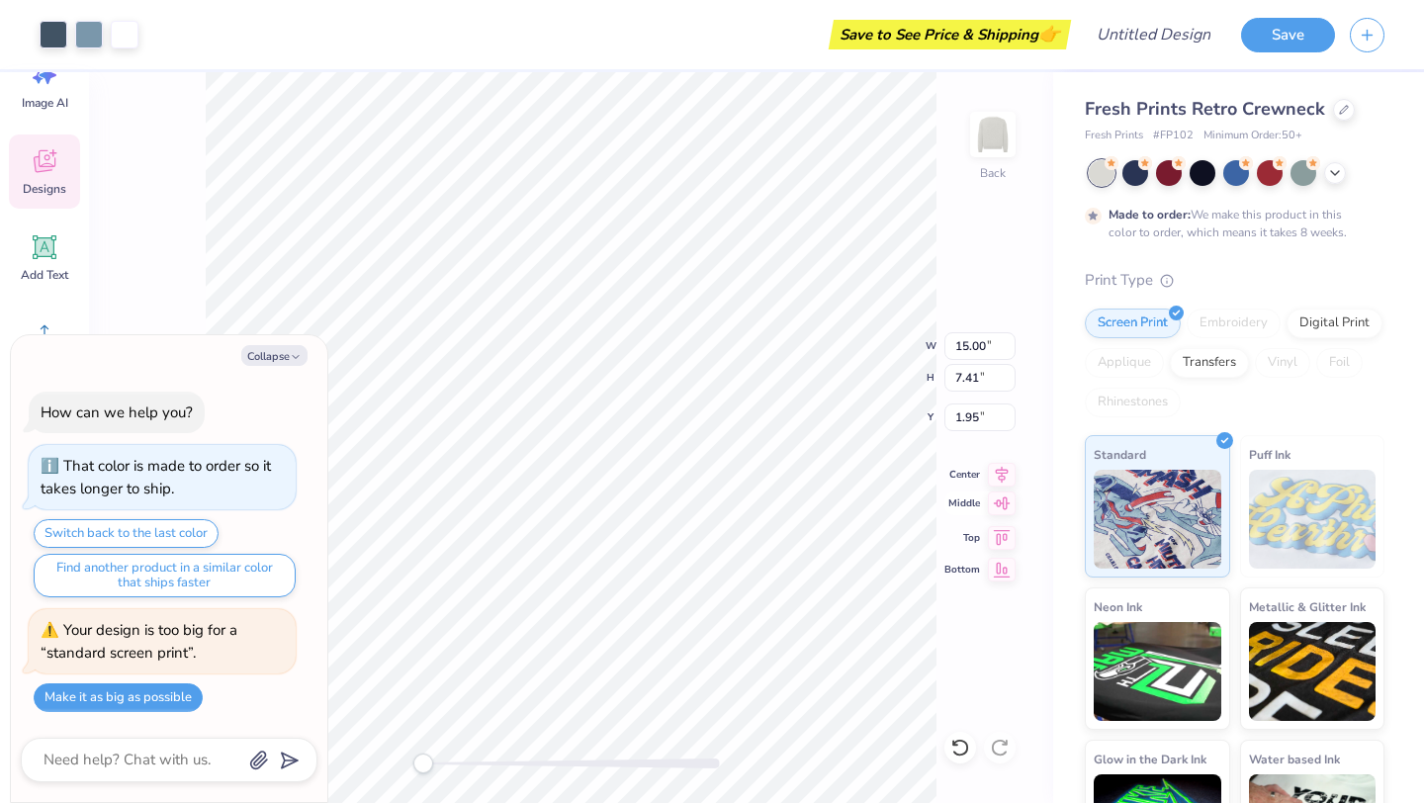
type textarea "x"
